Goal: Obtain resource: Obtain resource

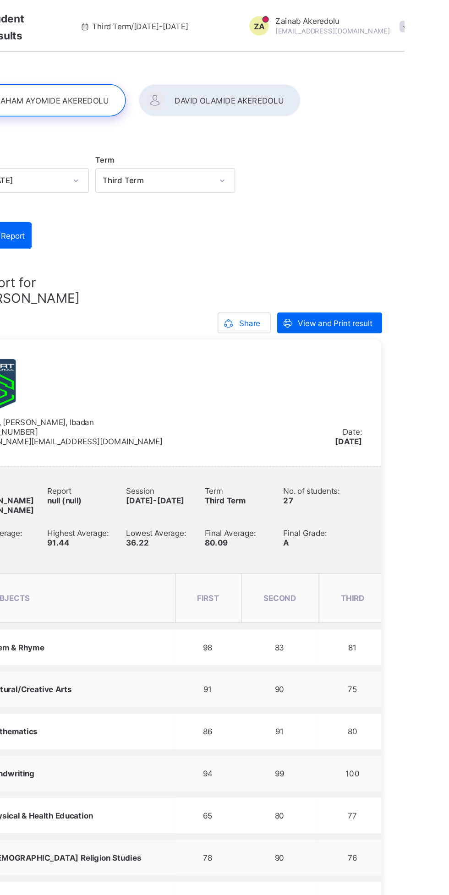
click at [394, 229] on span "View and Print result" at bounding box center [399, 228] width 53 height 7
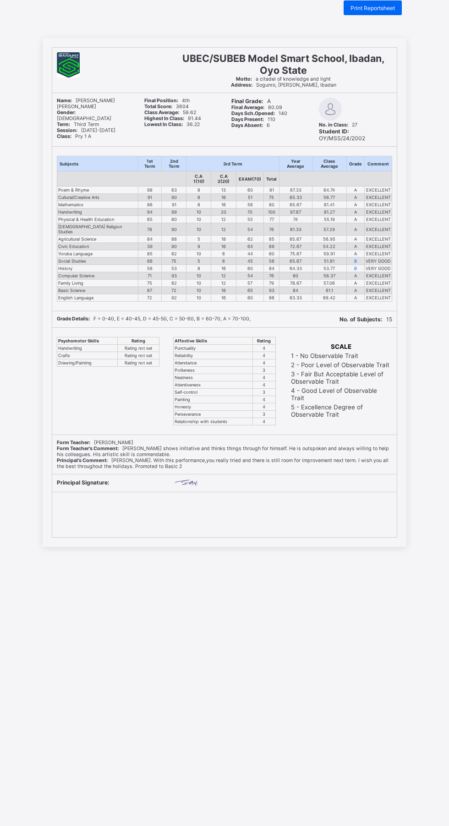
scroll to position [21, 0]
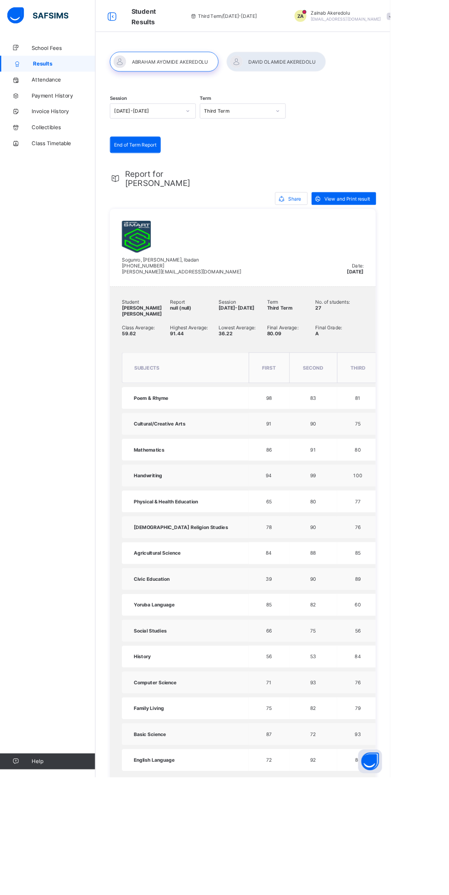
click at [336, 71] on div at bounding box center [318, 71] width 115 height 23
click at [401, 225] on span "View and Print result" at bounding box center [399, 228] width 53 height 7
